Goal: Information Seeking & Learning: Learn about a topic

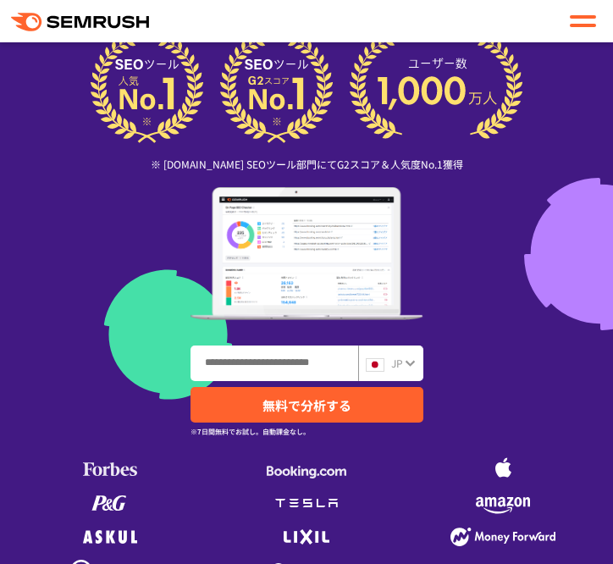
scroll to position [254, 0]
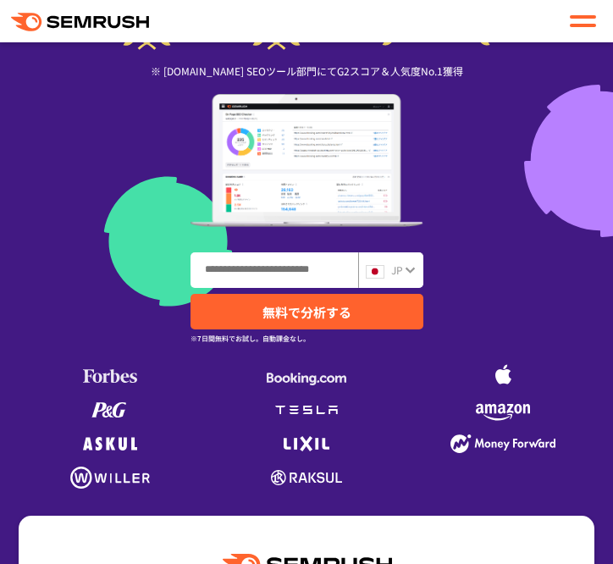
click at [307, 272] on input "ドメイン、キーワードまたはURLを入力してください" at bounding box center [274, 270] width 166 height 34
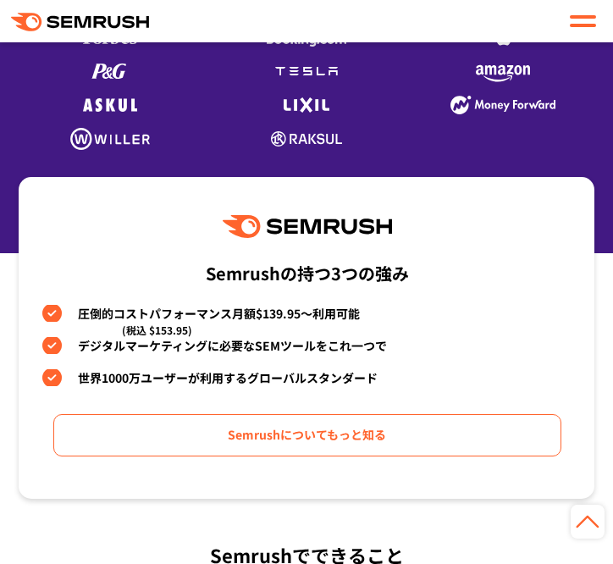
scroll to position [423, 0]
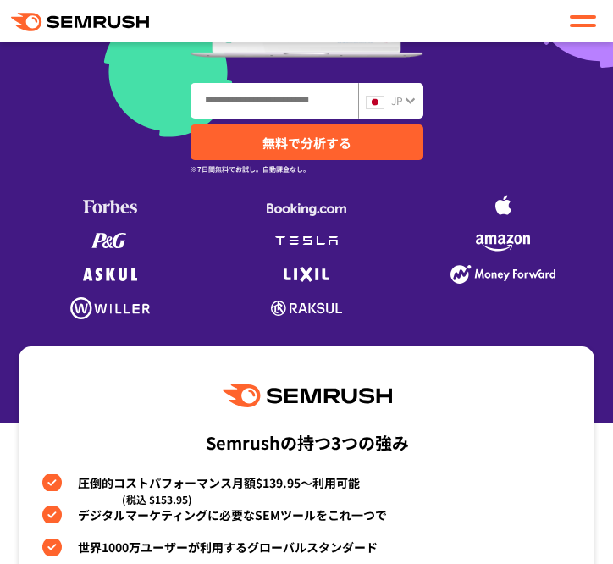
click at [252, 103] on input "ドメイン、キーワードまたはURLを入力してください" at bounding box center [274, 101] width 166 height 34
click at [274, 106] on input "ドメイン、キーワードまたはURLを入力してください" at bounding box center [274, 101] width 166 height 34
paste input "**********"
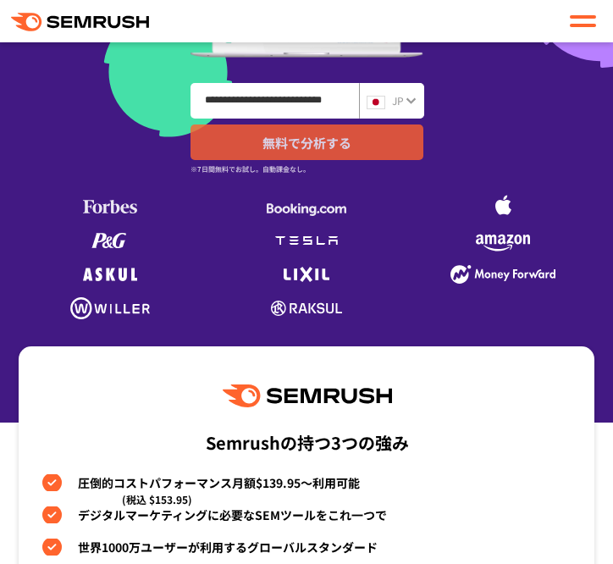
type input "**********"
click at [304, 136] on span "無料で分析する" at bounding box center [307, 143] width 89 height 18
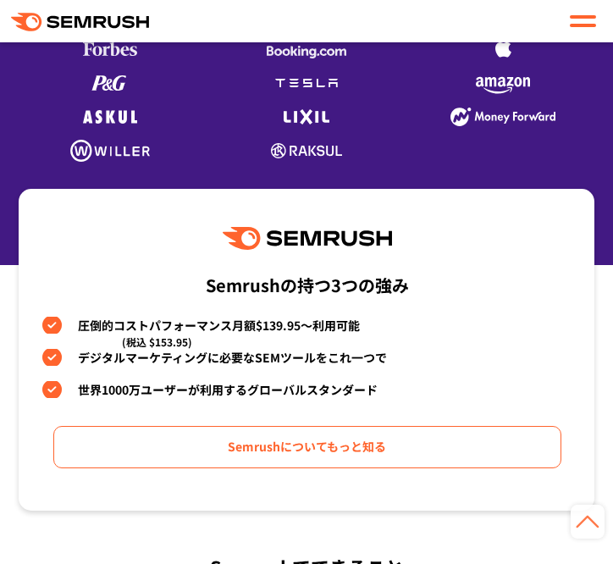
scroll to position [593, 0]
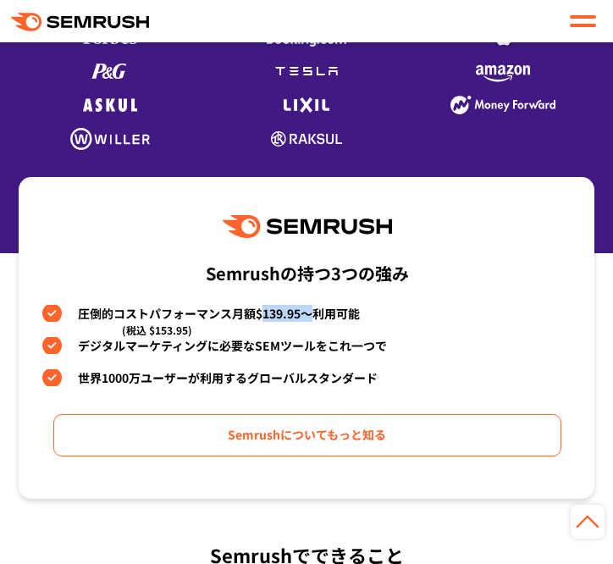
drag, startPoint x: 316, startPoint y: 318, endPoint x: 264, endPoint y: 318, distance: 51.7
click at [264, 318] on li "圧倒的コストパフォーマンス月額$139.95〜利用可能 (税込 $153.95)" at bounding box center [306, 313] width 529 height 17
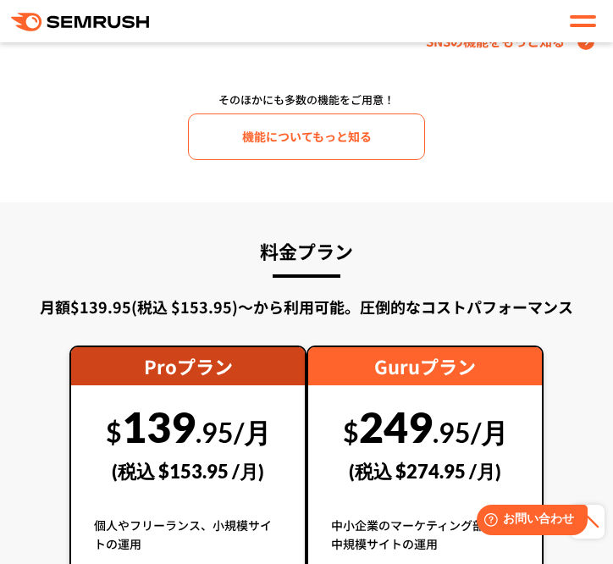
scroll to position [2879, 0]
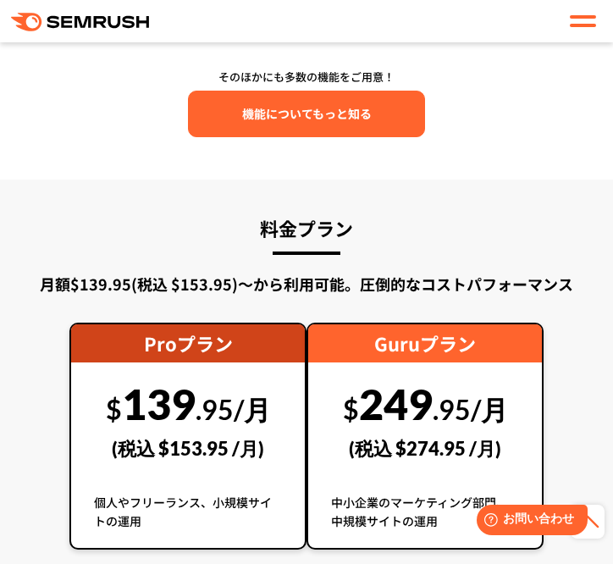
click at [304, 114] on span "機能についてもっと知る" at bounding box center [307, 113] width 130 height 19
